Goal: Task Accomplishment & Management: Use online tool/utility

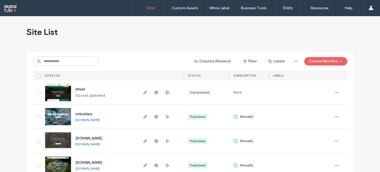
click at [166, 89] on span "button" at bounding box center [167, 92] width 6 height 6
click at [328, 63] on button "Create New Site" at bounding box center [325, 61] width 43 height 8
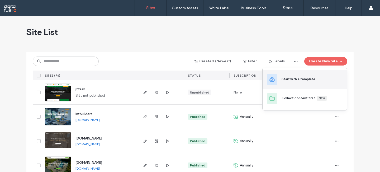
click at [299, 82] on div "Start with a template" at bounding box center [298, 79] width 35 height 6
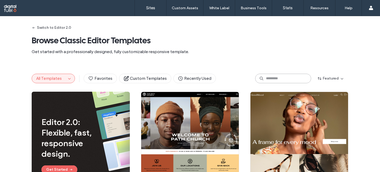
click at [255, 78] on input at bounding box center [283, 78] width 56 height 9
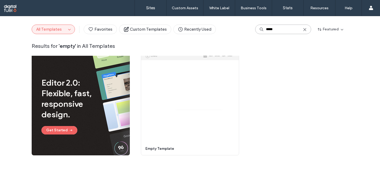
scroll to position [57, 0]
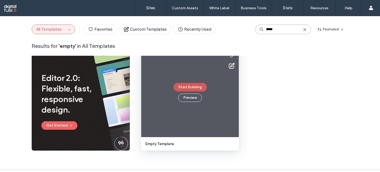
type input "*****"
click at [192, 88] on button "Start Building" at bounding box center [189, 87] width 33 height 8
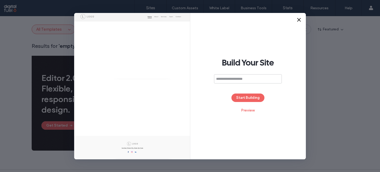
click at [245, 76] on input at bounding box center [248, 78] width 68 height 9
type input "**********"
click at [249, 96] on button "Start Building" at bounding box center [247, 97] width 33 height 8
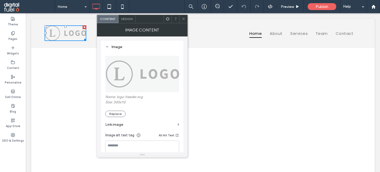
click at [156, 79] on img at bounding box center [142, 74] width 74 height 36
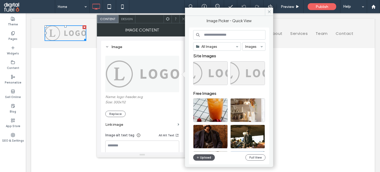
click at [205, 157] on button "Upload" at bounding box center [204, 157] width 22 height 6
click at [206, 157] on button "Upload" at bounding box center [204, 157] width 22 height 6
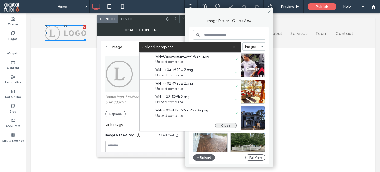
click at [227, 125] on button "Close" at bounding box center [226, 125] width 22 height 6
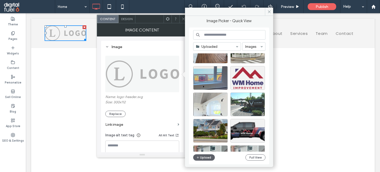
scroll to position [64, 0]
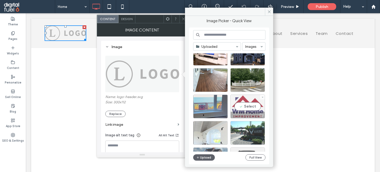
click at [246, 109] on div "Select" at bounding box center [247, 106] width 35 height 24
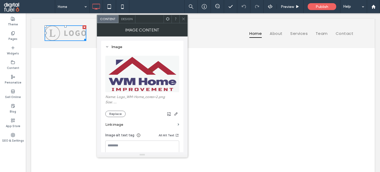
click at [185, 19] on icon at bounding box center [183, 19] width 4 height 4
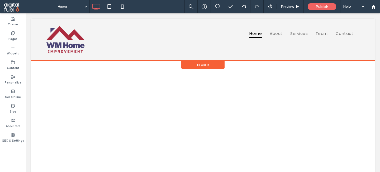
click at [200, 63] on span "Header" at bounding box center [203, 64] width 12 height 4
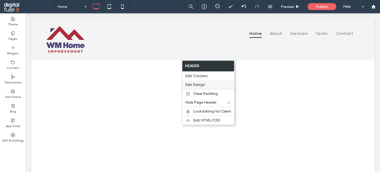
click at [197, 84] on span "Edit Design" at bounding box center [195, 84] width 20 height 4
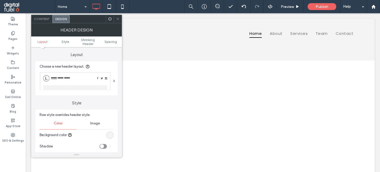
click at [108, 135] on div "rgb(244, 244, 244)" at bounding box center [110, 135] width 4 height 4
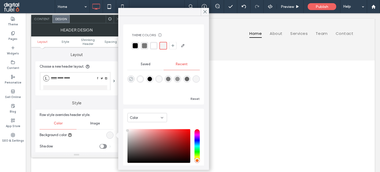
click at [131, 80] on icon "rgba(0, 0, 0, 0)" at bounding box center [131, 79] width 4 height 4
type input "*******"
type input "*"
type input "**"
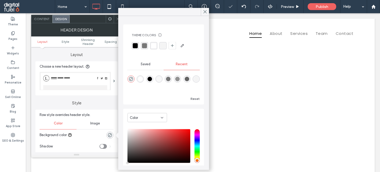
click at [147, 60] on div "Saved" at bounding box center [145, 64] width 36 height 12
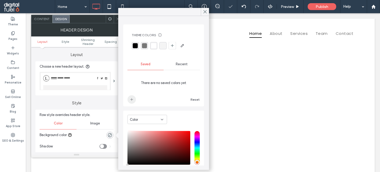
click at [130, 100] on icon "add color" at bounding box center [131, 99] width 4 height 4
click at [177, 63] on span "Recent" at bounding box center [182, 64] width 12 height 4
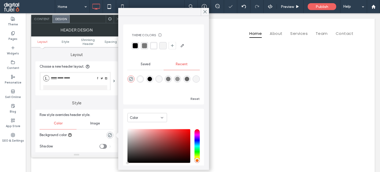
click at [143, 78] on div "rgba(255, 255, 255, 1)" at bounding box center [140, 78] width 7 height 7
type input "*******"
type input "***"
type input "****"
click at [144, 62] on span "Saved" at bounding box center [145, 64] width 10 height 4
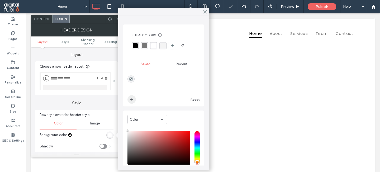
click at [130, 101] on icon "add color" at bounding box center [131, 99] width 4 height 4
click at [177, 70] on div "Reset" at bounding box center [163, 86] width 72 height 33
click at [182, 67] on div "Recent" at bounding box center [181, 64] width 36 height 12
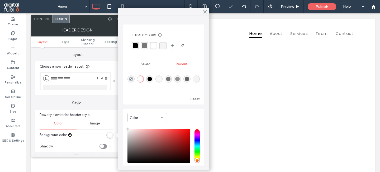
click at [151, 77] on div "rgba(0, 0, 0, 1)" at bounding box center [149, 79] width 4 height 4
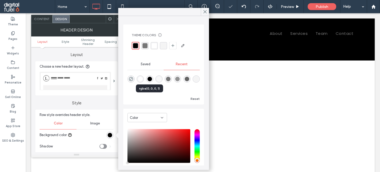
click at [144, 67] on div "Saved" at bounding box center [145, 64] width 36 height 12
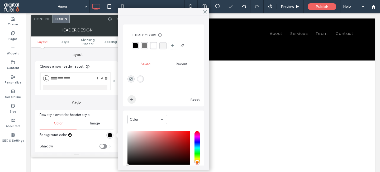
click at [129, 103] on span "add color" at bounding box center [131, 99] width 8 height 8
click at [141, 79] on div "rgba(255,255,255,1)" at bounding box center [140, 79] width 4 height 4
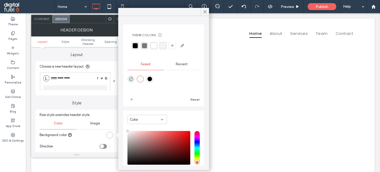
scroll to position [33, 0]
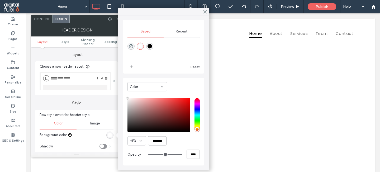
click at [157, 138] on input "*******" at bounding box center [157, 140] width 18 height 9
paste input "color picker textbox"
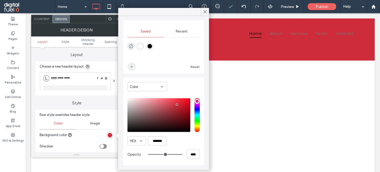
click at [130, 66] on icon "add color" at bounding box center [131, 67] width 4 height 4
click at [150, 46] on div "rgba(0,0,0,1)" at bounding box center [149, 46] width 4 height 4
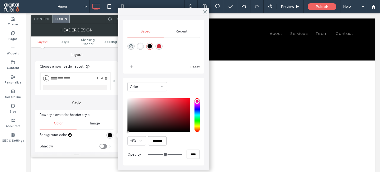
click at [158, 142] on input "*******" at bounding box center [157, 140] width 18 height 9
paste input "color picker textbox"
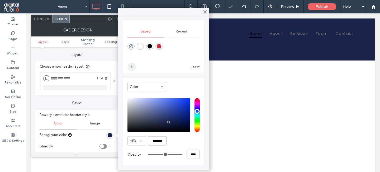
type input "*******"
click at [132, 65] on icon "add color" at bounding box center [131, 67] width 4 height 4
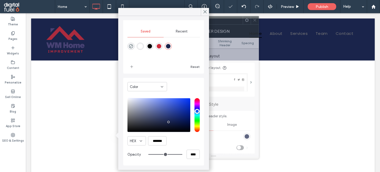
drag, startPoint x: 85, startPoint y: 21, endPoint x: 221, endPoint y: 22, distance: 136.5
click at [221, 22] on div at bounding box center [224, 20] width 36 height 8
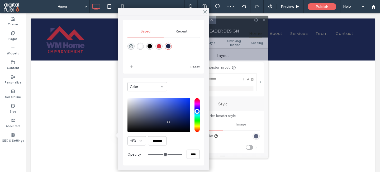
drag, startPoint x: 225, startPoint y: 23, endPoint x: 235, endPoint y: 23, distance: 9.8
click at [235, 23] on div at bounding box center [234, 20] width 36 height 8
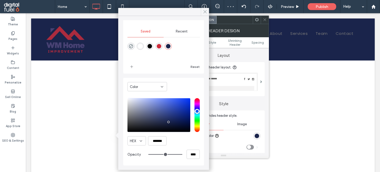
click at [204, 12] on icon at bounding box center [204, 11] width 5 height 5
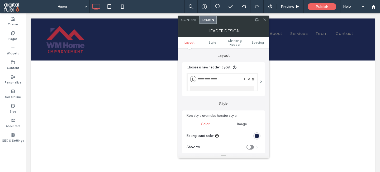
click at [256, 137] on div "rgba(26, 36, 75, 1)" at bounding box center [256, 135] width 4 height 4
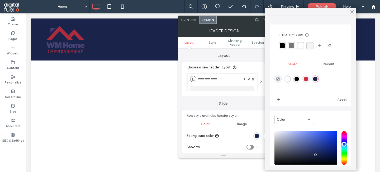
click at [289, 80] on div "rgba(255,255,255,1)" at bounding box center [287, 79] width 4 height 4
type input "*******"
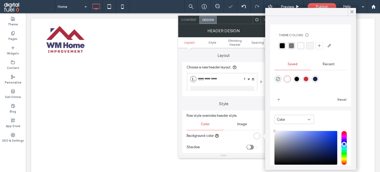
click at [264, 22] on span at bounding box center [265, 20] width 4 height 8
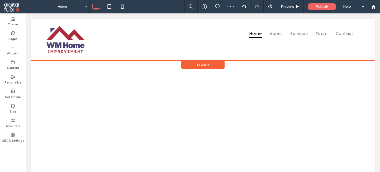
click at [197, 65] on div "Header" at bounding box center [202, 65] width 43 height 8
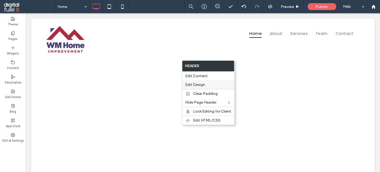
click at [197, 86] on span "Edit Design" at bounding box center [195, 84] width 20 height 4
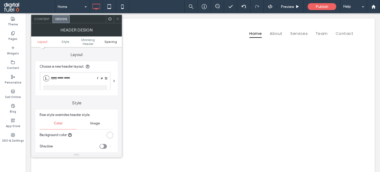
click at [108, 42] on span "Spacing" at bounding box center [110, 42] width 12 height 4
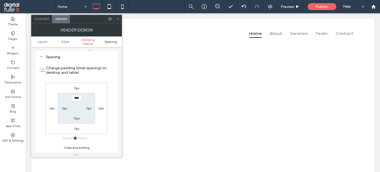
scroll to position [177, 0]
type input "*"
type input "**"
type input "*"
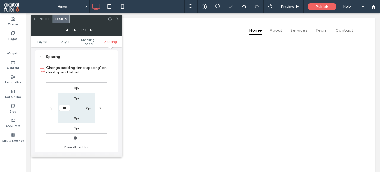
click at [116, 20] on icon at bounding box center [118, 19] width 4 height 4
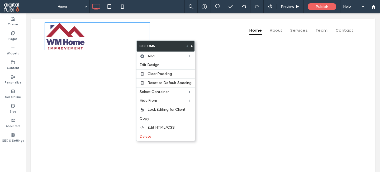
click at [116, 27] on div "Click To Paste" at bounding box center [97, 36] width 105 height 28
